Goal: Task Accomplishment & Management: Manage account settings

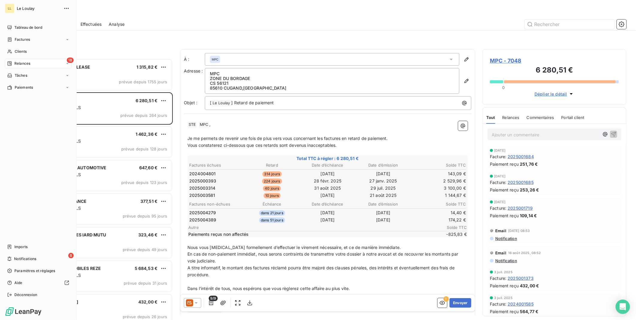
scroll to position [256, 139]
click at [23, 54] on span "Clients" at bounding box center [21, 51] width 12 height 5
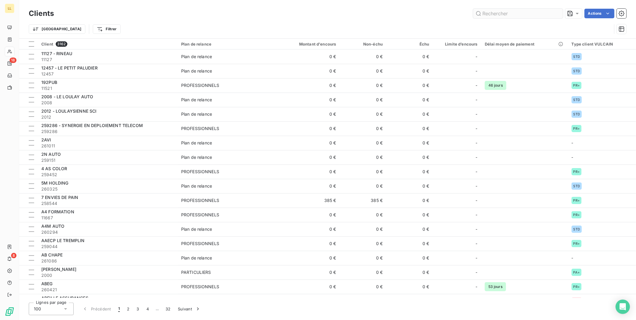
click at [529, 15] on input "text" at bounding box center [518, 14] width 90 height 10
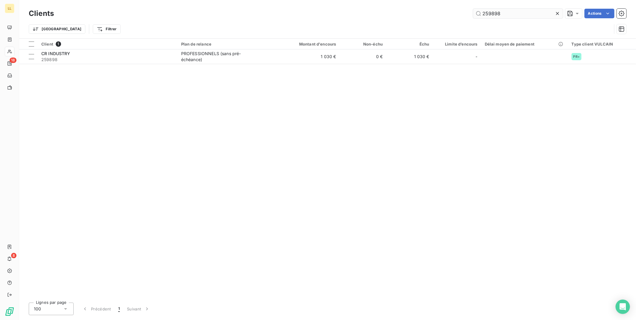
type input "259898"
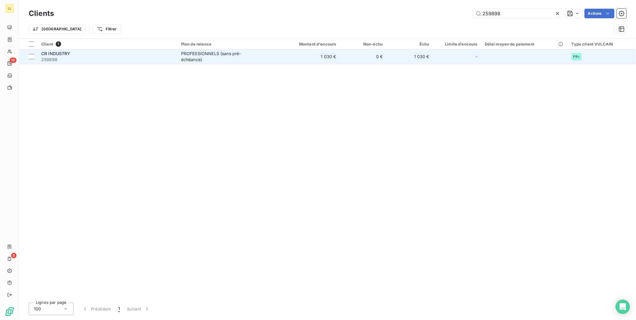
click at [60, 53] on span "CR INDUSTRY" at bounding box center [55, 53] width 29 height 5
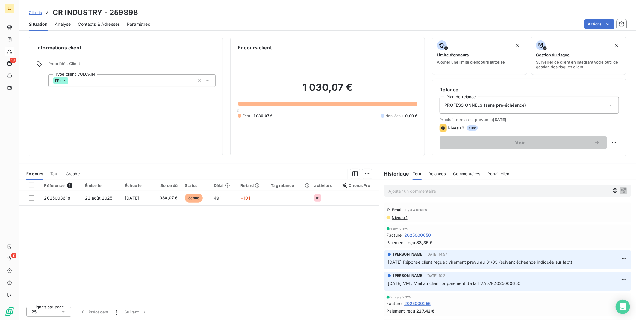
click at [456, 189] on p "Ajouter un commentaire ﻿" at bounding box center [499, 190] width 221 height 7
click at [506, 193] on p "Vu avec [PERSON_NAME] -> F2025003618 prise en charge ASA" at bounding box center [499, 190] width 221 height 7
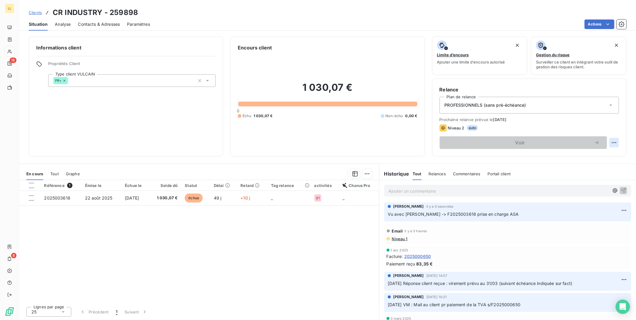
click at [616, 143] on html "LL 18 8 Clients CR INDUSTRY - 259898 Situation Analyse Contacts & Adresses Para…" at bounding box center [318, 160] width 636 height 320
click at [612, 158] on div "Replanifier cette action" at bounding box center [590, 156] width 54 height 10
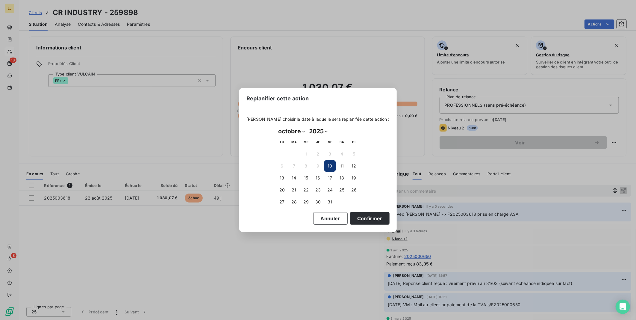
click at [304, 131] on select "janvier février mars avril mai juin juillet août septembre octobre novembre déc…" at bounding box center [291, 131] width 31 height 10
select select "10"
click at [276, 127] on select "janvier février mars avril mai juin juillet août septembre octobre novembre déc…" at bounding box center [291, 131] width 31 height 10
click at [354, 202] on button "30" at bounding box center [354, 202] width 12 height 12
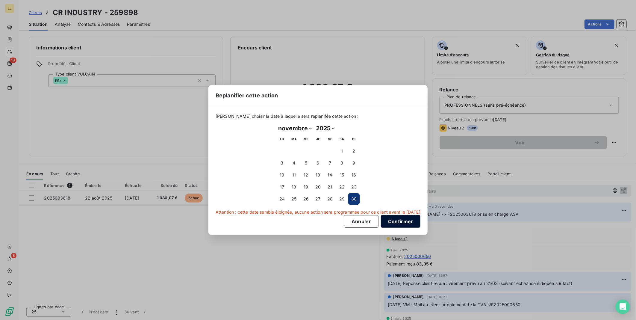
click at [408, 222] on button "Confirmer" at bounding box center [401, 221] width 40 height 13
